Goal: Information Seeking & Learning: Stay updated

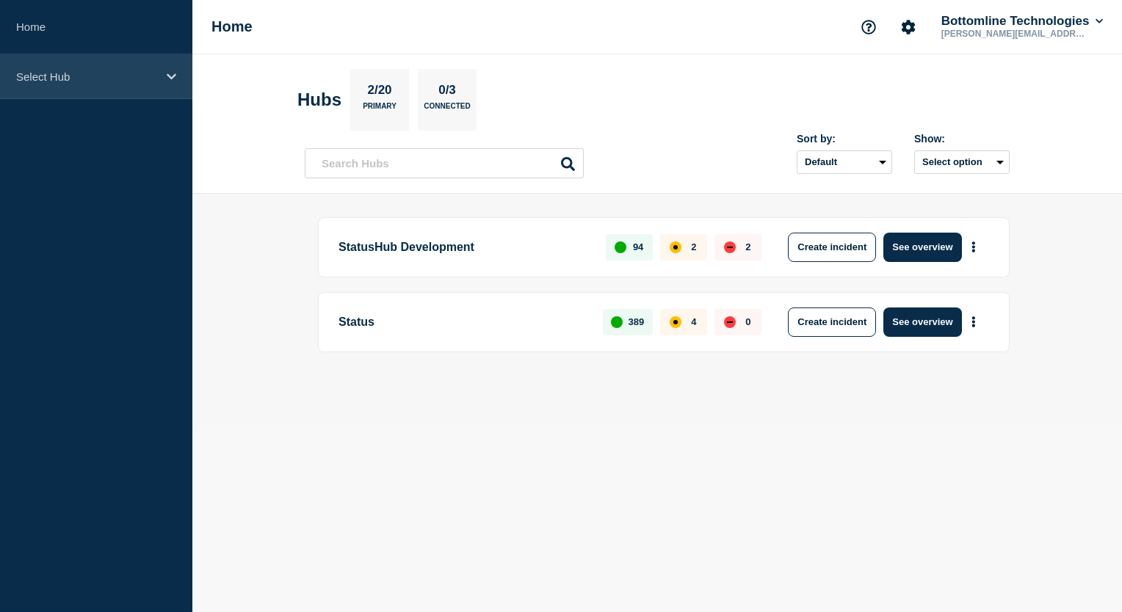
click at [175, 78] on icon at bounding box center [172, 76] width 10 height 11
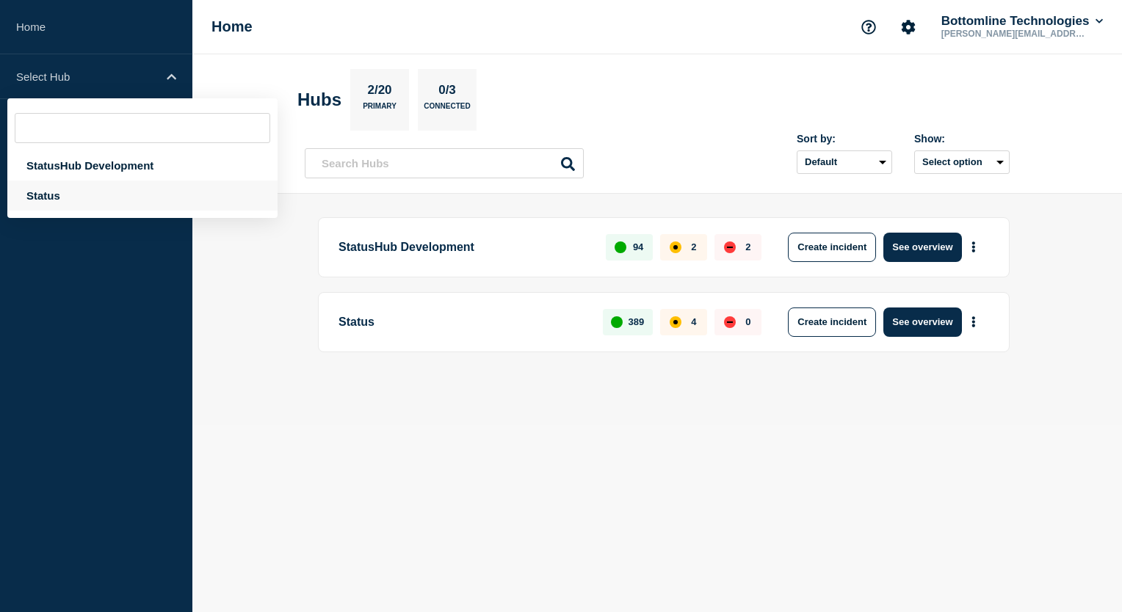
click at [43, 203] on div "Status" at bounding box center [142, 196] width 270 height 30
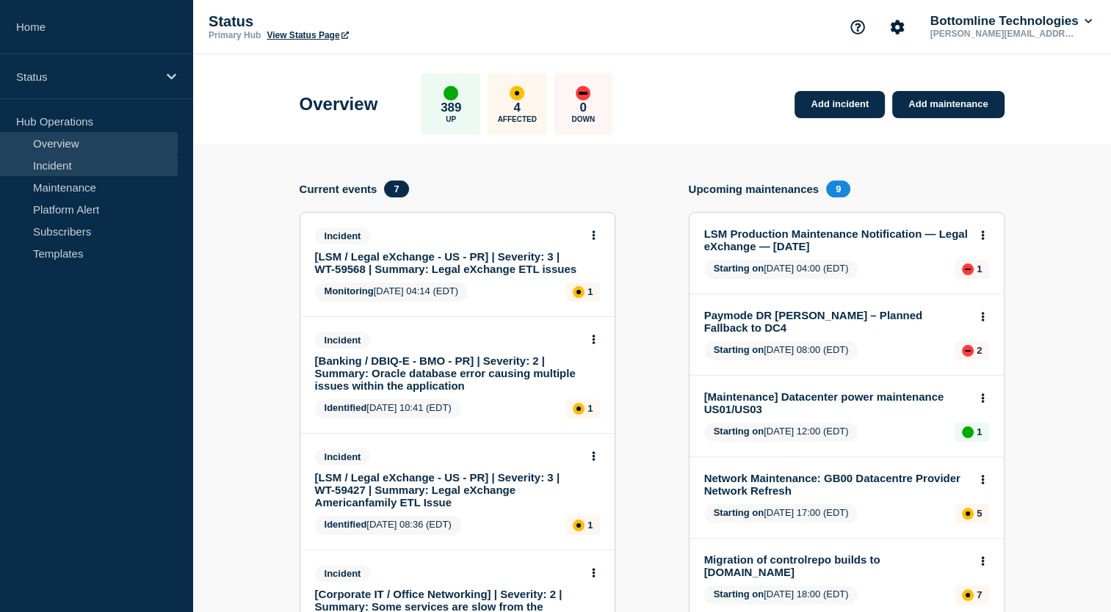
click at [49, 175] on link "Incident" at bounding box center [89, 165] width 178 height 22
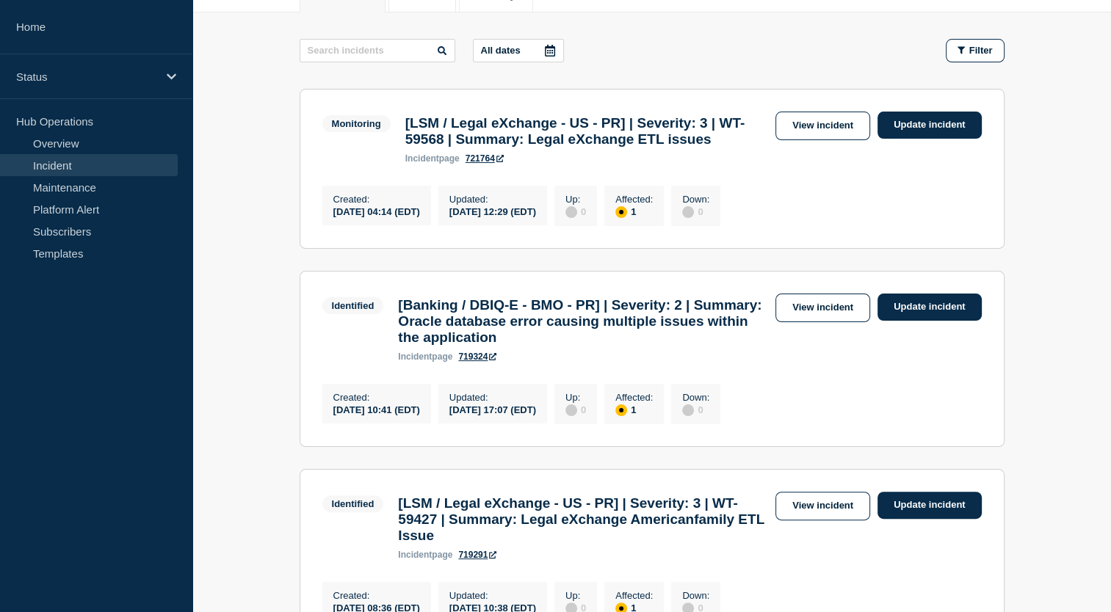
scroll to position [214, 0]
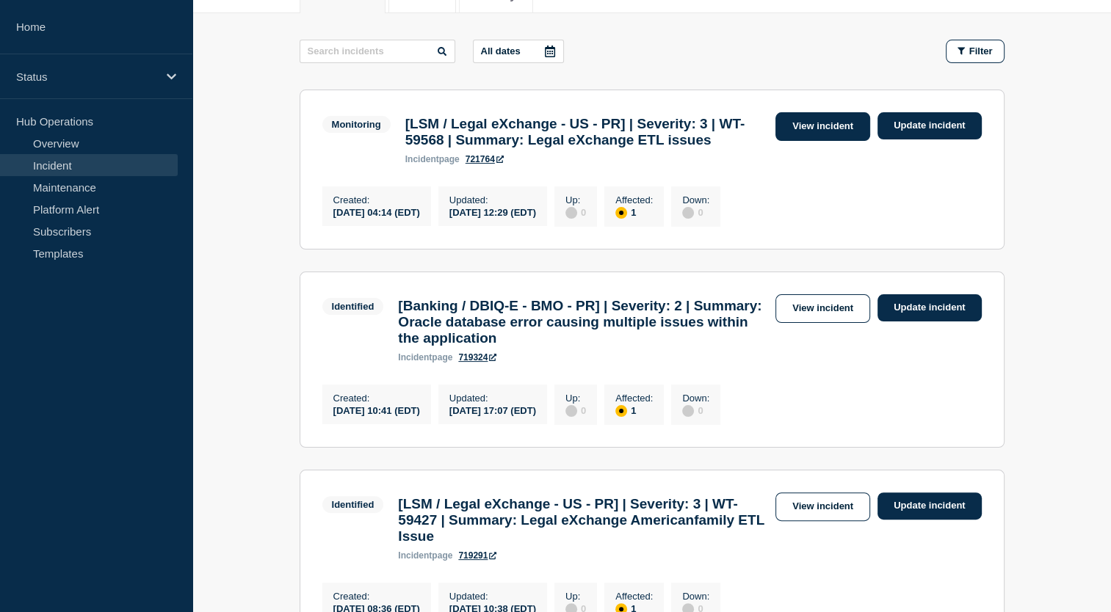
click at [831, 121] on link "View incident" at bounding box center [823, 126] width 95 height 29
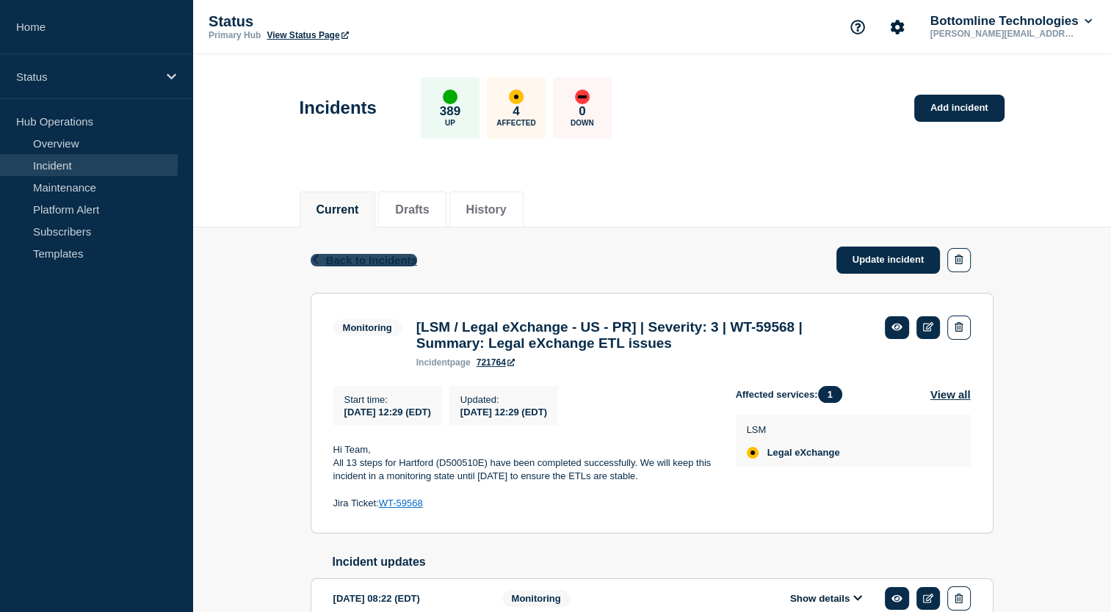
click at [369, 256] on span "Back to Incidents" at bounding box center [371, 260] width 91 height 12
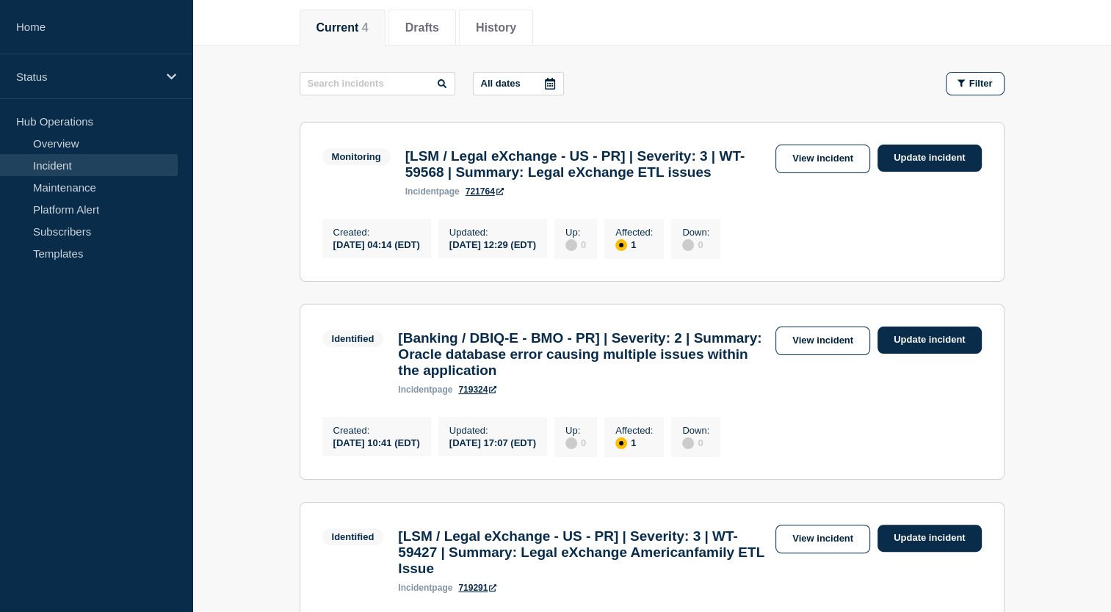
scroll to position [336, 0]
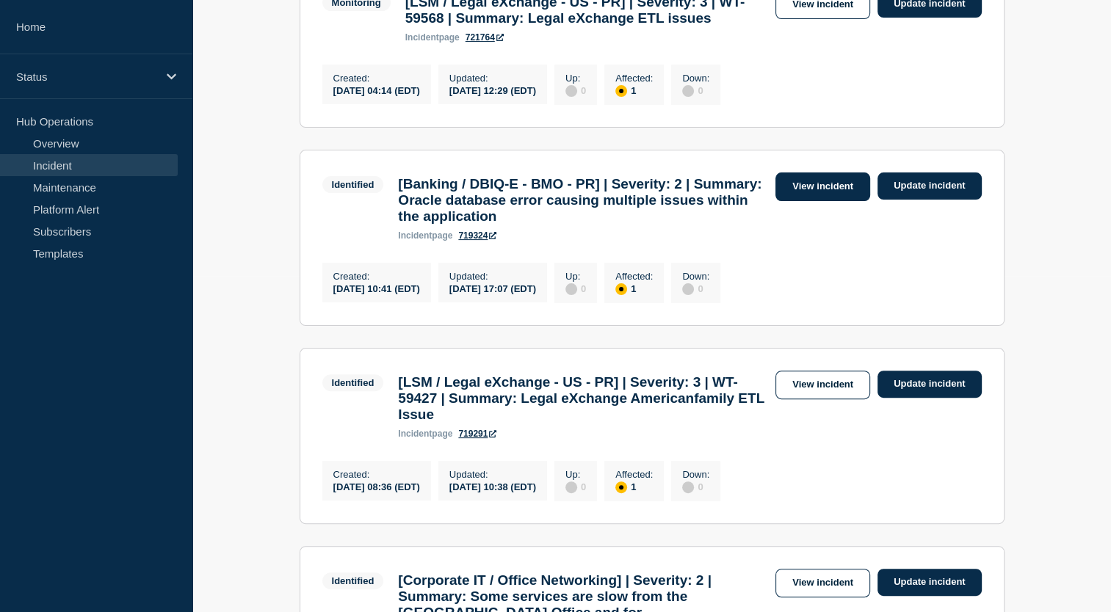
click at [852, 201] on link "View incident" at bounding box center [823, 187] width 95 height 29
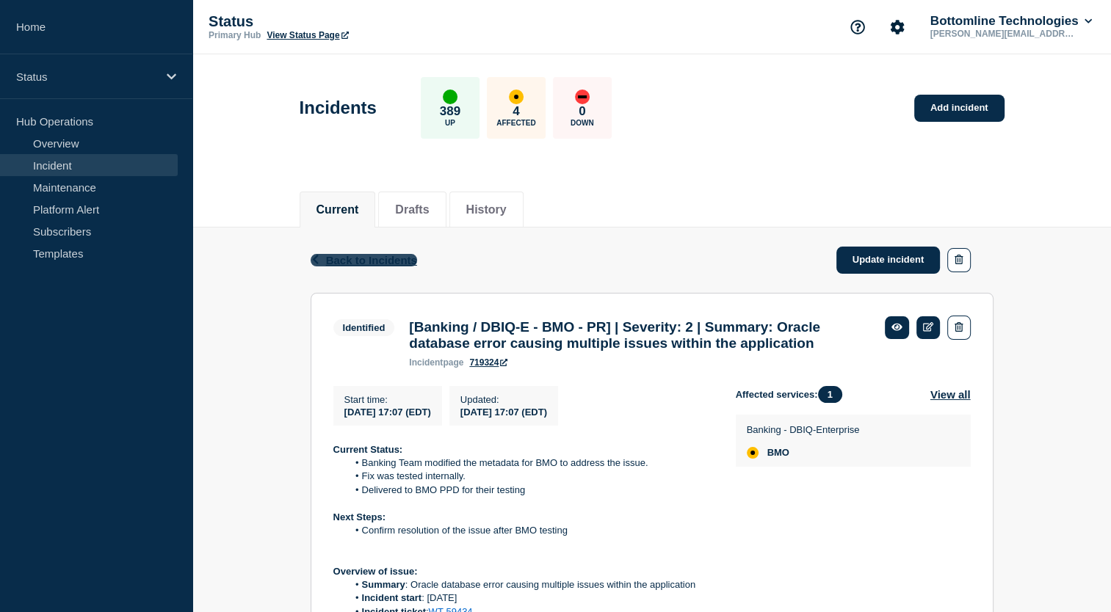
click at [336, 256] on span "Back to Incidents" at bounding box center [371, 260] width 91 height 12
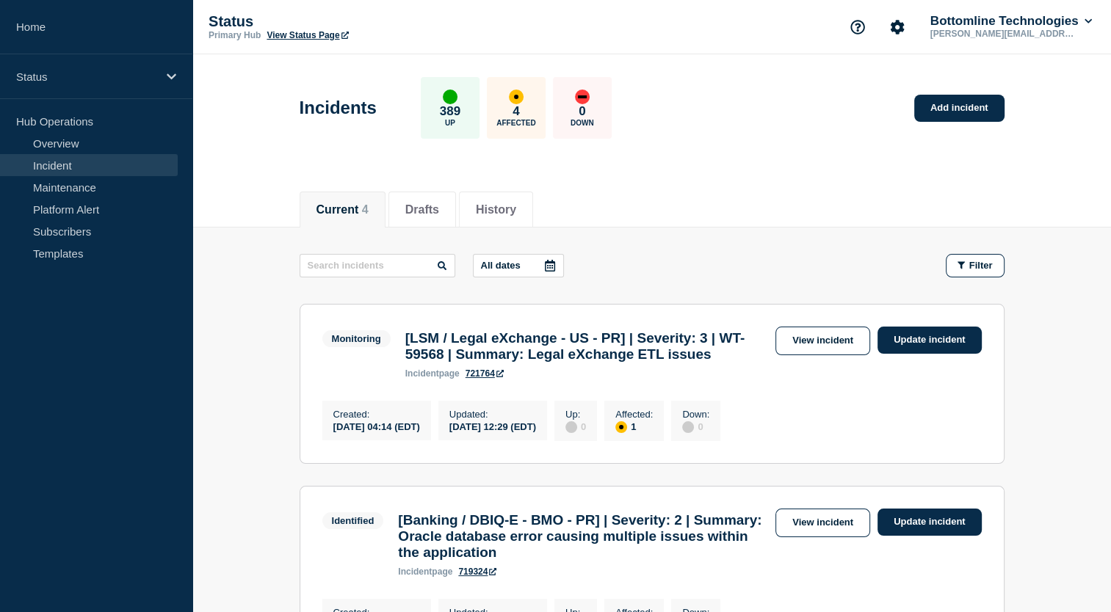
click at [366, 379] on div "Monitoring [LSM / Legal eXchange - US - PR] | Severity: 3 | WT-59568 | Summary:…" at bounding box center [549, 353] width 454 height 52
